Goal: Information Seeking & Learning: Find specific fact

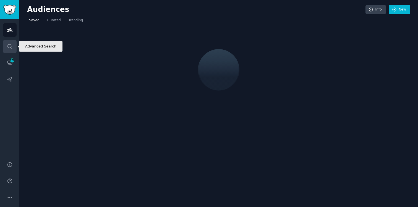
click at [12, 44] on icon "Sidebar" at bounding box center [10, 47] width 6 height 6
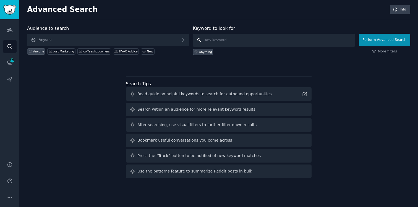
click at [231, 43] on input "text" at bounding box center [274, 40] width 162 height 13
paste input "[URL]"
type input "[URL]"
type input "title:"Looking for an API""
click button "Perform Advanced Search" at bounding box center [383, 40] width 51 height 13
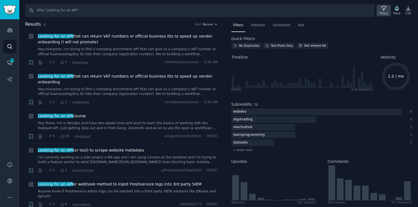
click at [382, 10] on icon at bounding box center [383, 8] width 4 height 4
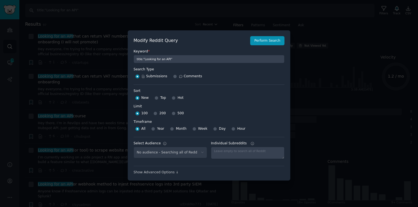
click at [161, 115] on span "200" at bounding box center [162, 113] width 6 height 5
click at [157, 115] on input "200" at bounding box center [155, 114] width 4 height 4
radio input "true"
click at [265, 41] on button "Perform Search" at bounding box center [267, 40] width 34 height 9
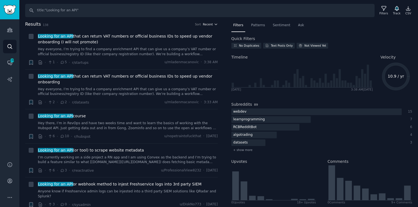
click at [210, 26] on span "Recent" at bounding box center [208, 24] width 10 height 4
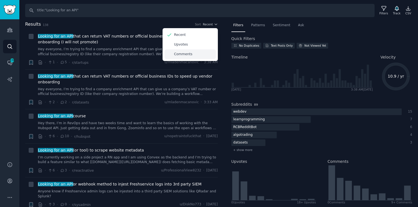
click at [180, 54] on p "Comments" at bounding box center [183, 54] width 18 height 5
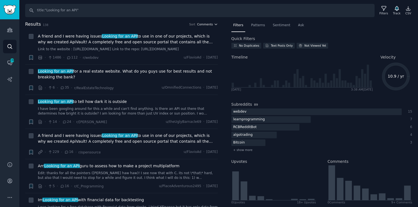
click at [202, 23] on span "Comments" at bounding box center [205, 24] width 16 height 4
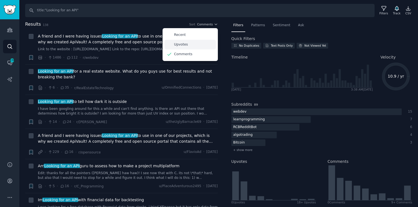
click at [187, 43] on div "Upvotes" at bounding box center [189, 45] width 51 height 10
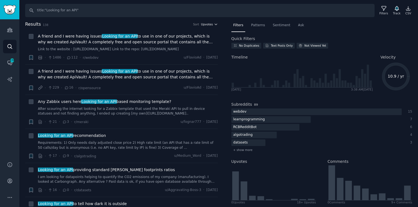
click at [205, 25] on span "Upvotes" at bounding box center [207, 24] width 12 height 4
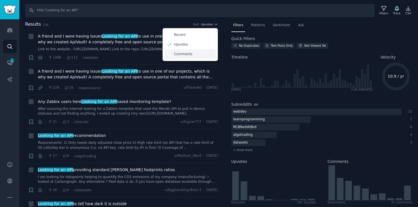
click at [189, 52] on p "Comments" at bounding box center [183, 54] width 18 height 5
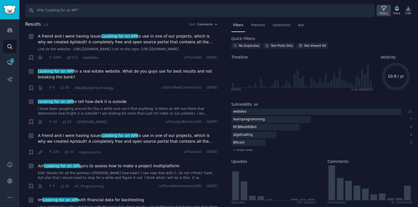
click at [382, 12] on div "Filters" at bounding box center [383, 13] width 9 height 4
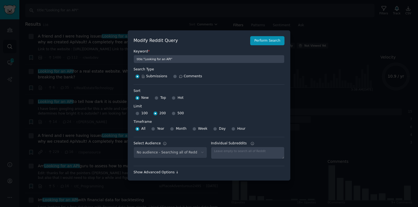
click at [148, 173] on div "Show Advanced Options ↓" at bounding box center [208, 172] width 151 height 5
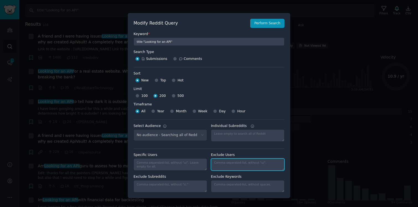
click at [237, 163] on textarea "Individual Subreddits" at bounding box center [247, 165] width 73 height 12
type textarea "flavioad"
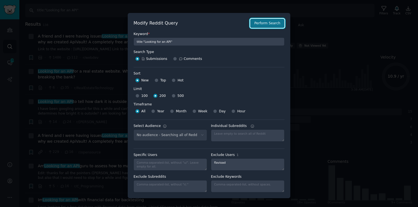
click at [262, 21] on button "Perform Search" at bounding box center [267, 23] width 34 height 9
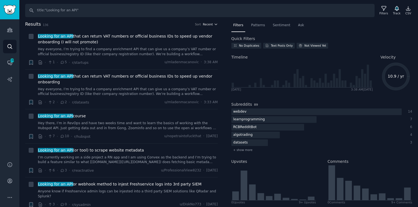
click at [211, 23] on span "Recent" at bounding box center [208, 24] width 10 height 4
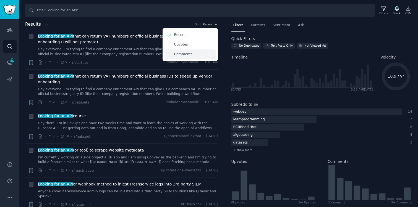
click at [182, 52] on p "Comments" at bounding box center [183, 54] width 18 height 5
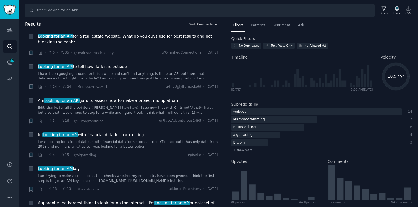
click at [208, 23] on span "Comments" at bounding box center [205, 24] width 16 height 4
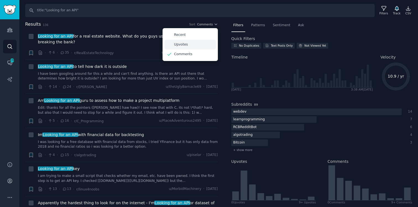
click at [185, 44] on p "Upvotes" at bounding box center [181, 44] width 14 height 5
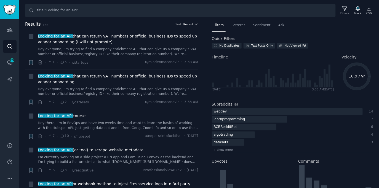
click at [186, 25] on span "Recent" at bounding box center [189, 24] width 10 height 4
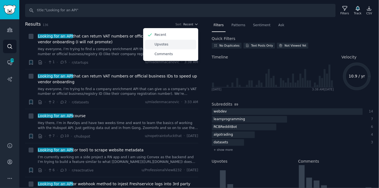
click at [165, 45] on p "Upvotes" at bounding box center [162, 44] width 14 height 5
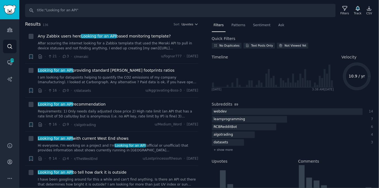
click at [307, 27] on nav "Filters Patterns Sentiment Ask" at bounding box center [293, 26] width 162 height 11
click at [185, 24] on span "Upvotes" at bounding box center [188, 24] width 12 height 4
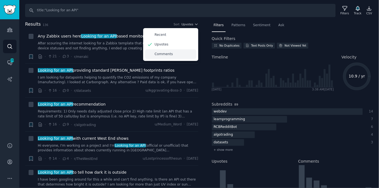
click at [165, 57] on div "Comments" at bounding box center [170, 54] width 51 height 10
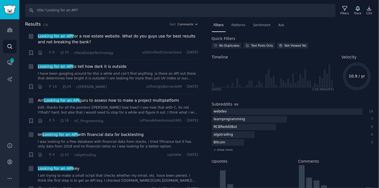
click at [291, 28] on nav "Filters Patterns Sentiment Ask" at bounding box center [293, 26] width 162 height 11
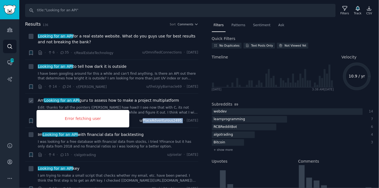
copy span "PlaceAdventurous2495"
drag, startPoint x: 170, startPoint y: 122, endPoint x: 133, endPoint y: 122, distance: 37.0
click at [140, 122] on div "u/PlaceAdventurous2495 · Sat 8/20/2022" at bounding box center [169, 120] width 59 height 5
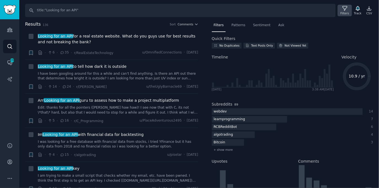
click at [346, 8] on icon at bounding box center [345, 8] width 4 height 4
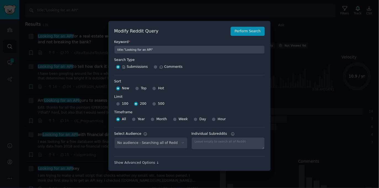
scroll to position [4, 0]
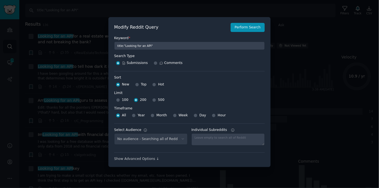
click at [133, 162] on div "Modify Reddit Query Perform Search Keyword * title:"Looking for an API" Search …" at bounding box center [190, 92] width 162 height 150
click at [136, 161] on div "Show Advanced Options ↓" at bounding box center [189, 159] width 151 height 5
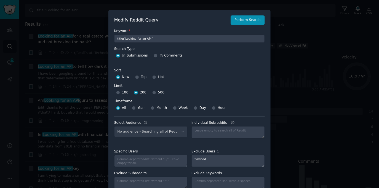
scroll to position [16, 0]
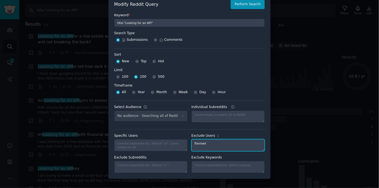
click at [220, 145] on textarea "flavioad" at bounding box center [228, 145] width 73 height 12
paste textarea "PlaceAdventurous2495"
type textarea "flavioad,PlaceAdventurous2495"
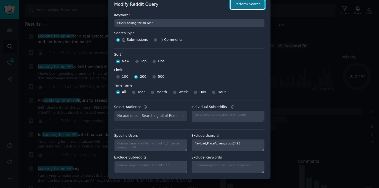
click at [246, 1] on button "Perform Search" at bounding box center [248, 4] width 34 height 9
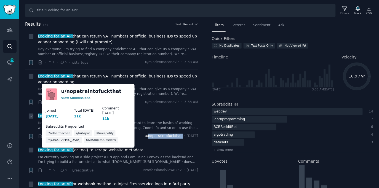
copy span "nopetraintofuckthat"
drag, startPoint x: 170, startPoint y: 137, endPoint x: 138, endPoint y: 138, distance: 32.6
click at [145, 138] on div "u/nopetraintofuckthat · Tue 7/29/2025" at bounding box center [171, 136] width 53 height 5
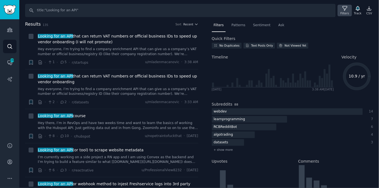
click at [347, 9] on icon at bounding box center [345, 9] width 6 height 6
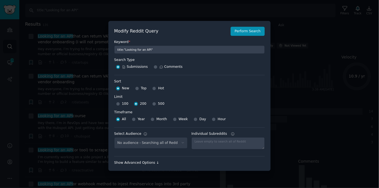
click at [142, 165] on div "Show Advanced Options ↓" at bounding box center [189, 163] width 151 height 5
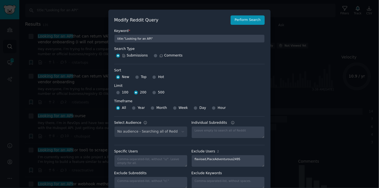
scroll to position [16, 0]
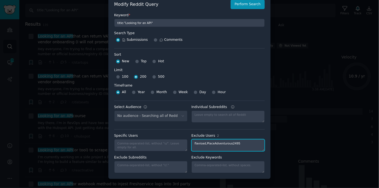
click at [254, 142] on textarea "flavioad,PlaceAdventurous2495" at bounding box center [228, 145] width 73 height 12
paste textarea "nopetraintofuckthat"
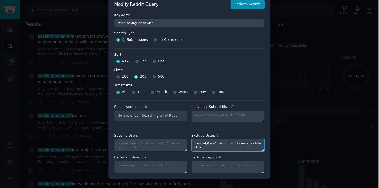
scroll to position [1, 0]
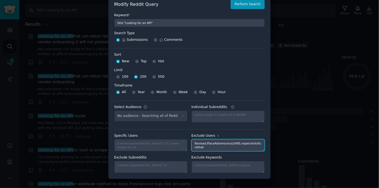
type textarea "flavioad,PlaceAdventurous2495,nopetraintofuckthat"
click at [245, 5] on button "Perform Search" at bounding box center [248, 4] width 34 height 9
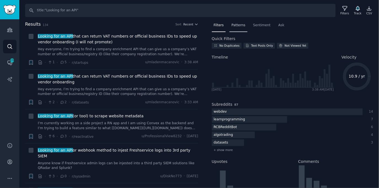
click at [240, 23] on span "Patterns" at bounding box center [239, 25] width 14 height 5
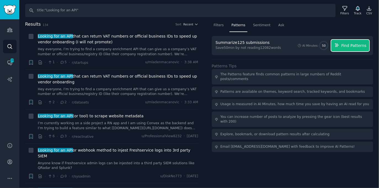
click at [353, 47] on span "Find Patterns" at bounding box center [354, 46] width 25 height 6
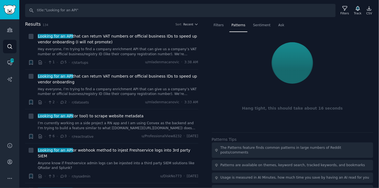
click at [351, 23] on nav "Filters Patterns Sentiment Ask" at bounding box center [293, 26] width 162 height 11
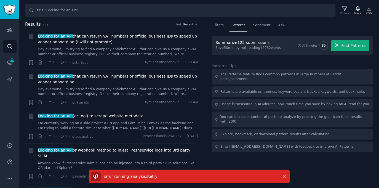
click at [149, 176] on span "Retry" at bounding box center [152, 176] width 10 height 4
click at [152, 177] on span "Retry" at bounding box center [152, 176] width 10 height 4
click at [347, 8] on icon at bounding box center [345, 9] width 6 height 6
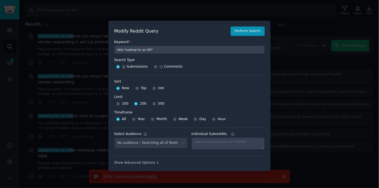
scroll to position [4, 0]
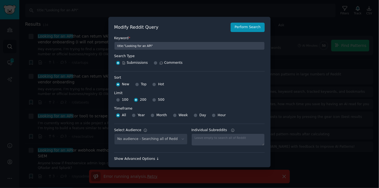
click at [145, 160] on div "Show Advanced Options ↓" at bounding box center [189, 159] width 151 height 5
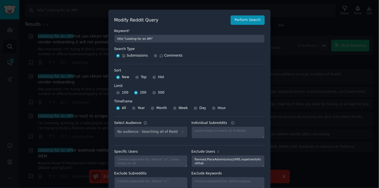
scroll to position [16, 0]
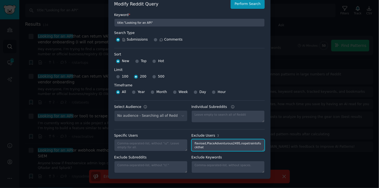
click at [210, 147] on textarea "flavioad,PlaceAdventurous2495,nopetraintofuckthat" at bounding box center [228, 145] width 73 height 12
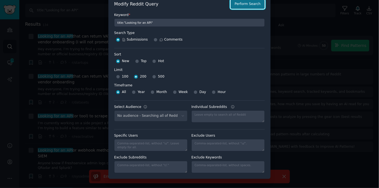
click at [243, 5] on button "Perform Search" at bounding box center [248, 3] width 34 height 9
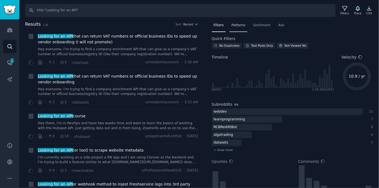
click at [240, 26] on span "Patterns" at bounding box center [239, 25] width 14 height 5
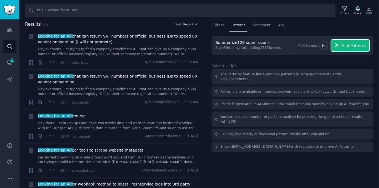
click at [361, 46] on span "Find Patterns" at bounding box center [354, 46] width 25 height 6
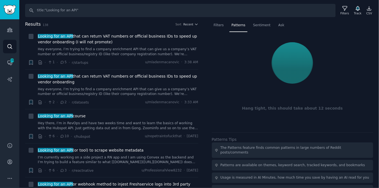
click at [311, 34] on div "Filters Patterns Sentiment Ask Hang tight, this should take about 12 seconds Pa…" at bounding box center [293, 123] width 162 height 205
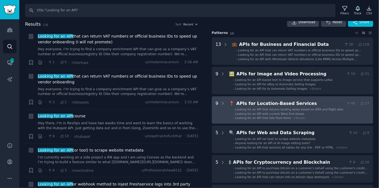
scroll to position [19, 0]
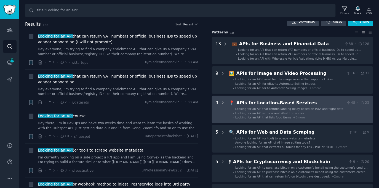
click at [224, 102] on icon at bounding box center [222, 103] width 1 height 3
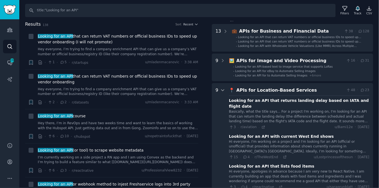
scroll to position [0, 0]
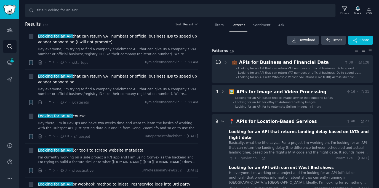
click at [223, 121] on icon at bounding box center [223, 121] width 5 height 5
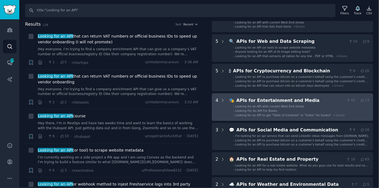
scroll to position [111, 0]
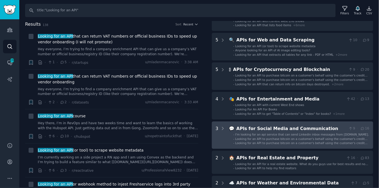
click at [266, 126] on div "APIs for Social Media and Communication" at bounding box center [292, 128] width 110 height 7
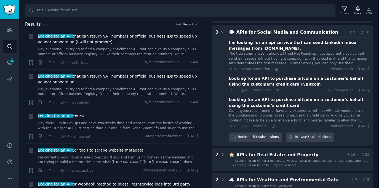
scroll to position [211, 0]
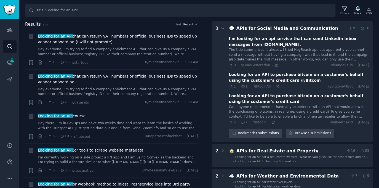
click at [223, 27] on icon at bounding box center [223, 28] width 5 height 5
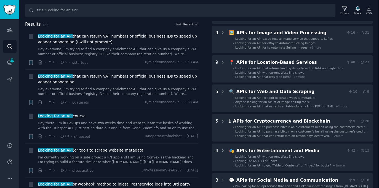
scroll to position [0, 0]
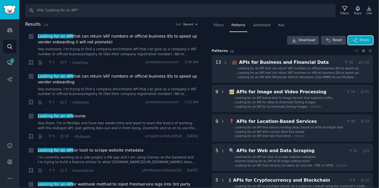
click at [362, 39] on span "Share" at bounding box center [365, 40] width 10 height 5
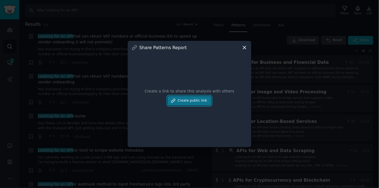
click at [199, 100] on button "Create public link" at bounding box center [190, 100] width 44 height 9
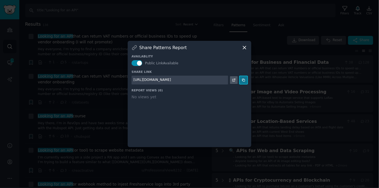
click at [242, 80] on icon at bounding box center [244, 80] width 4 height 4
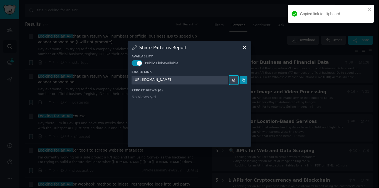
click at [234, 80] on icon at bounding box center [234, 80] width 4 height 4
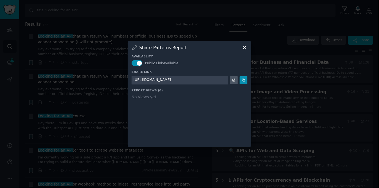
click at [245, 48] on icon at bounding box center [244, 47] width 3 height 3
